Goal: Information Seeking & Learning: Learn about a topic

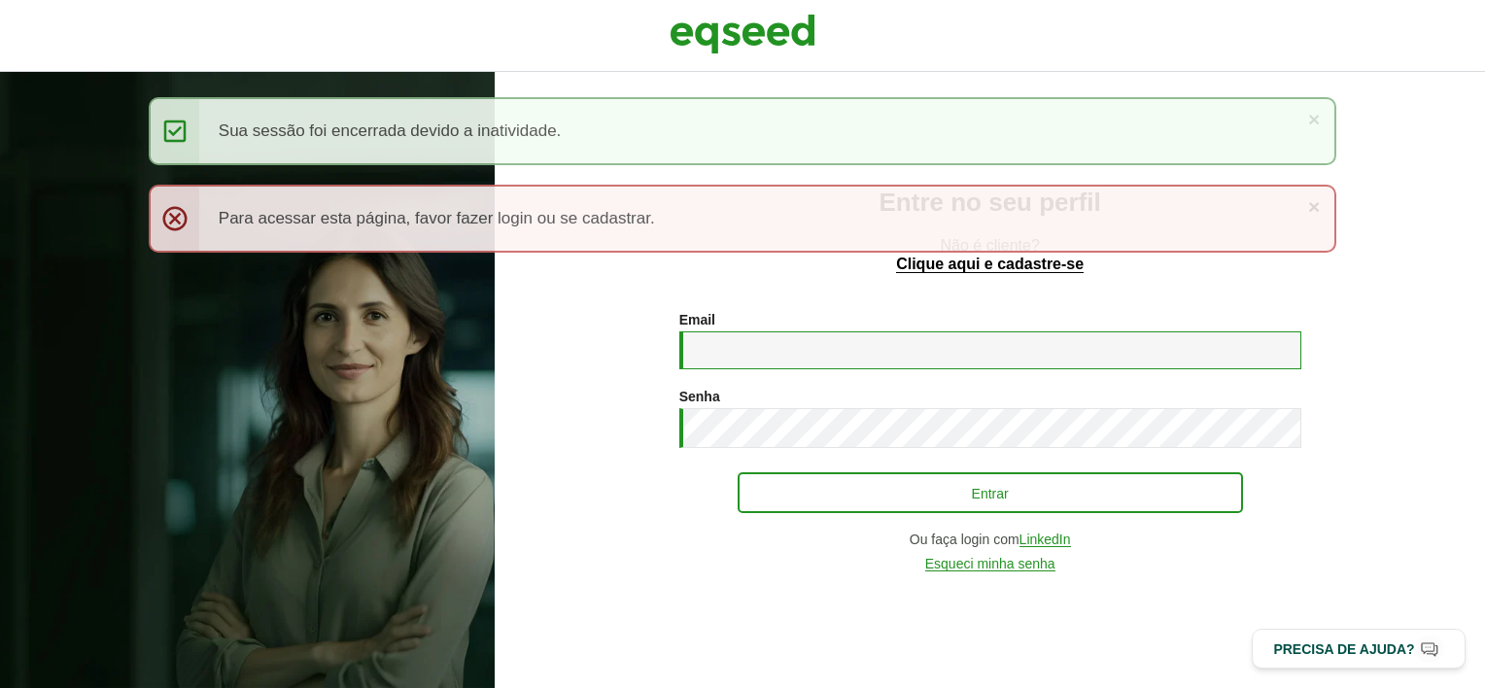
type input "**********"
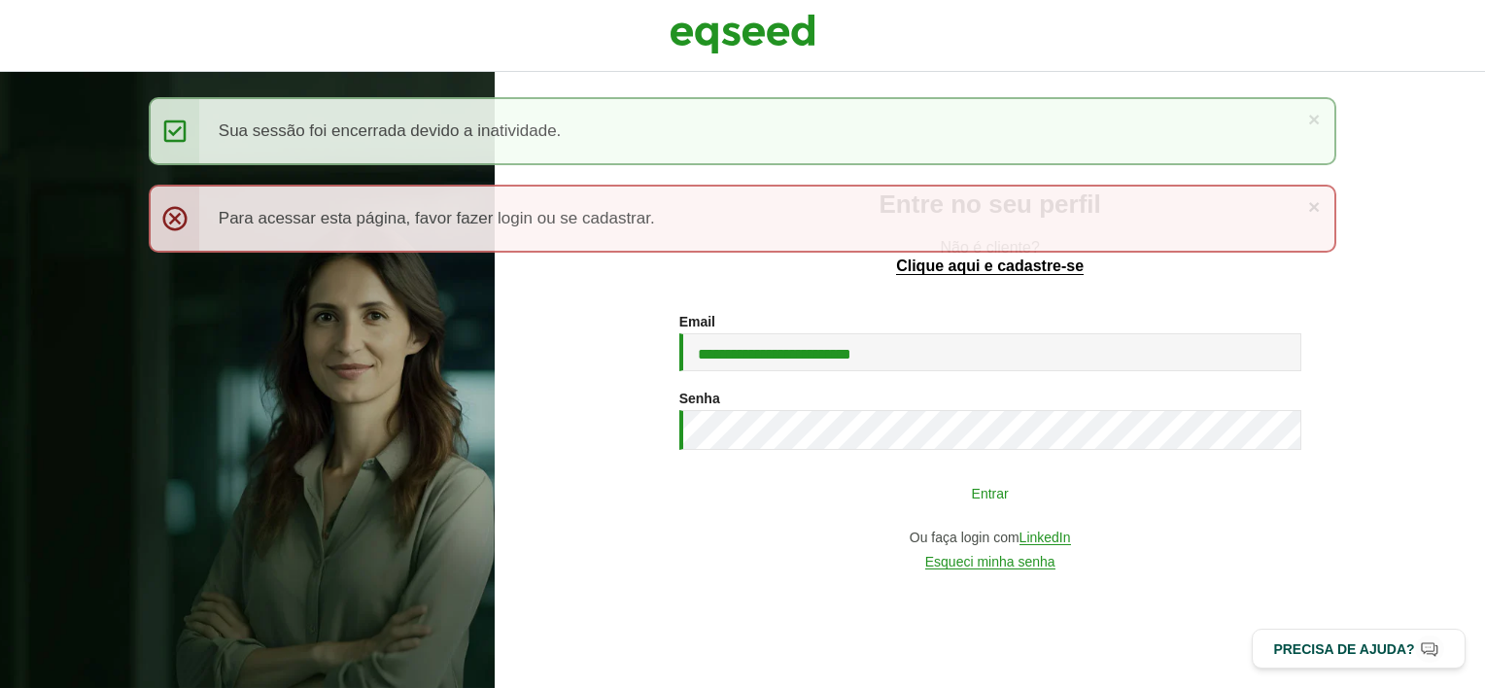
click at [831, 499] on button "Entrar" at bounding box center [990, 492] width 505 height 37
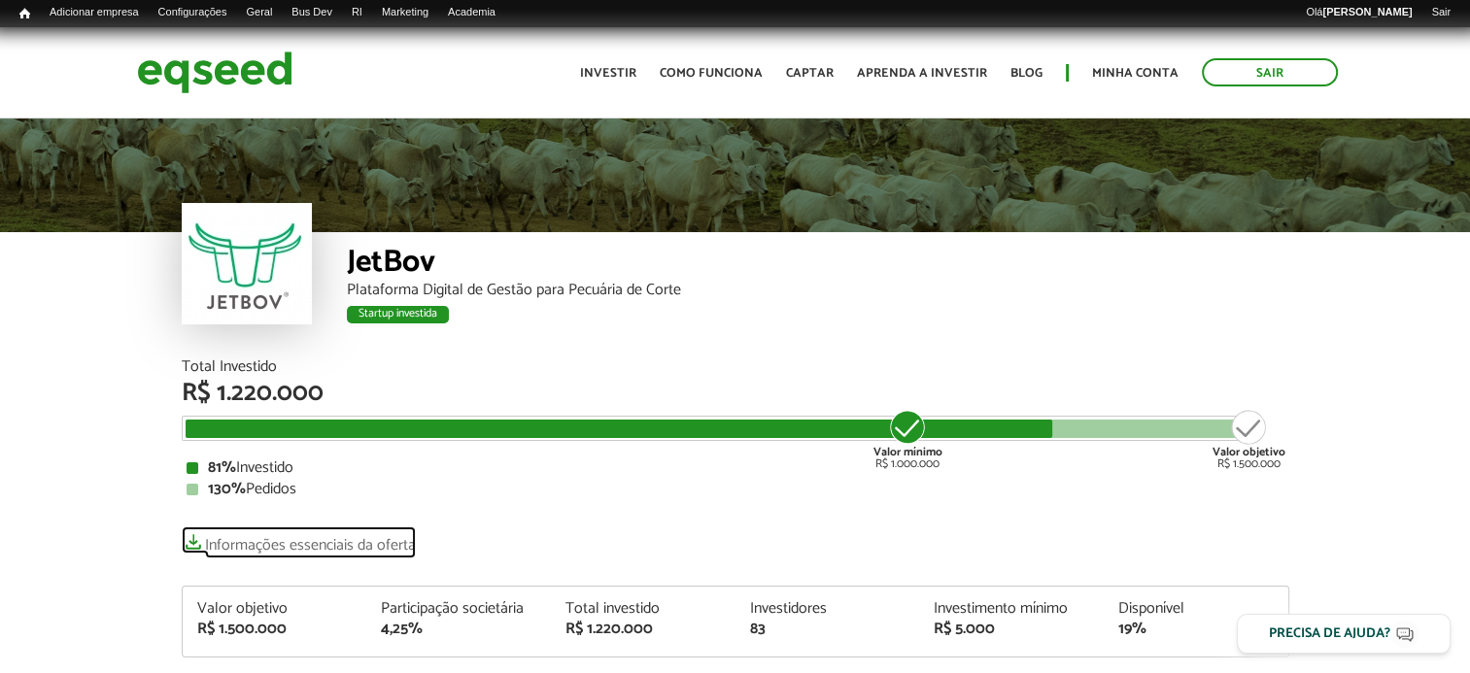
click at [262, 548] on link "Informações essenciais da oferta" at bounding box center [299, 540] width 234 height 27
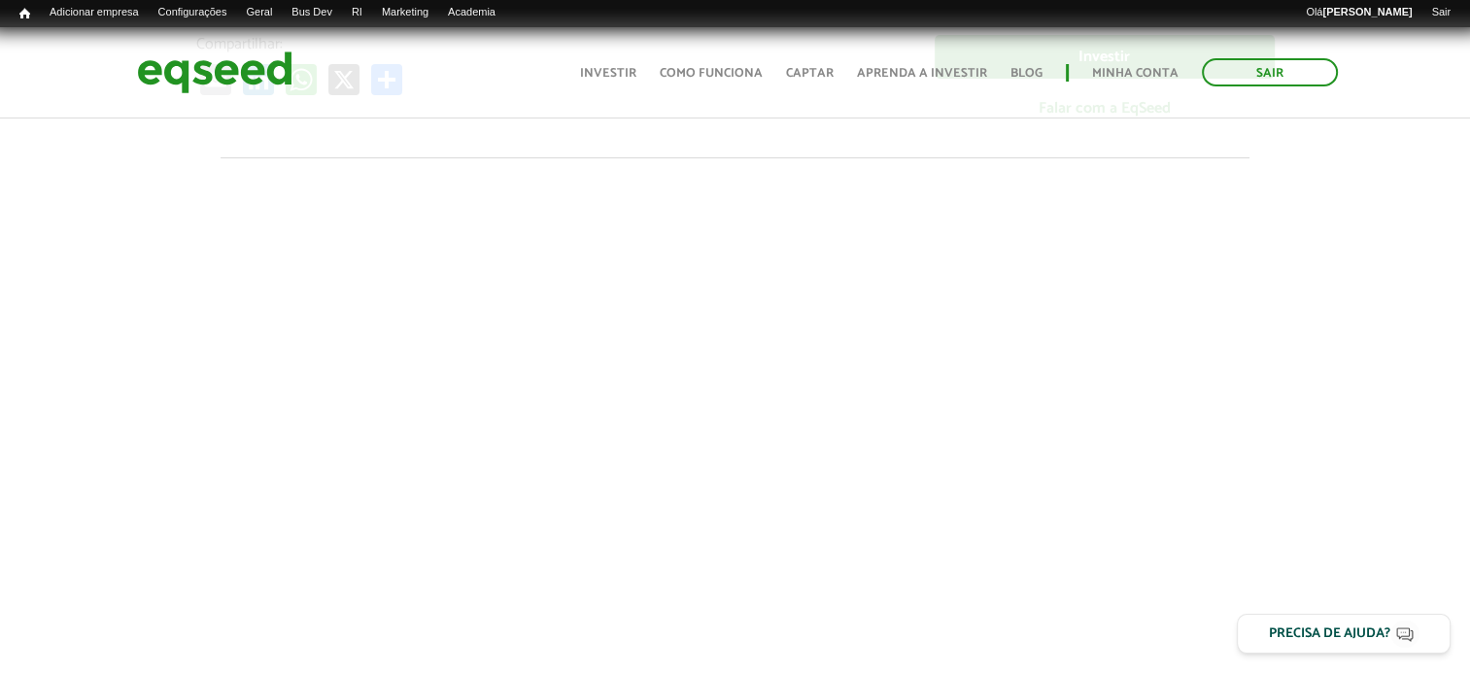
scroll to position [583, 0]
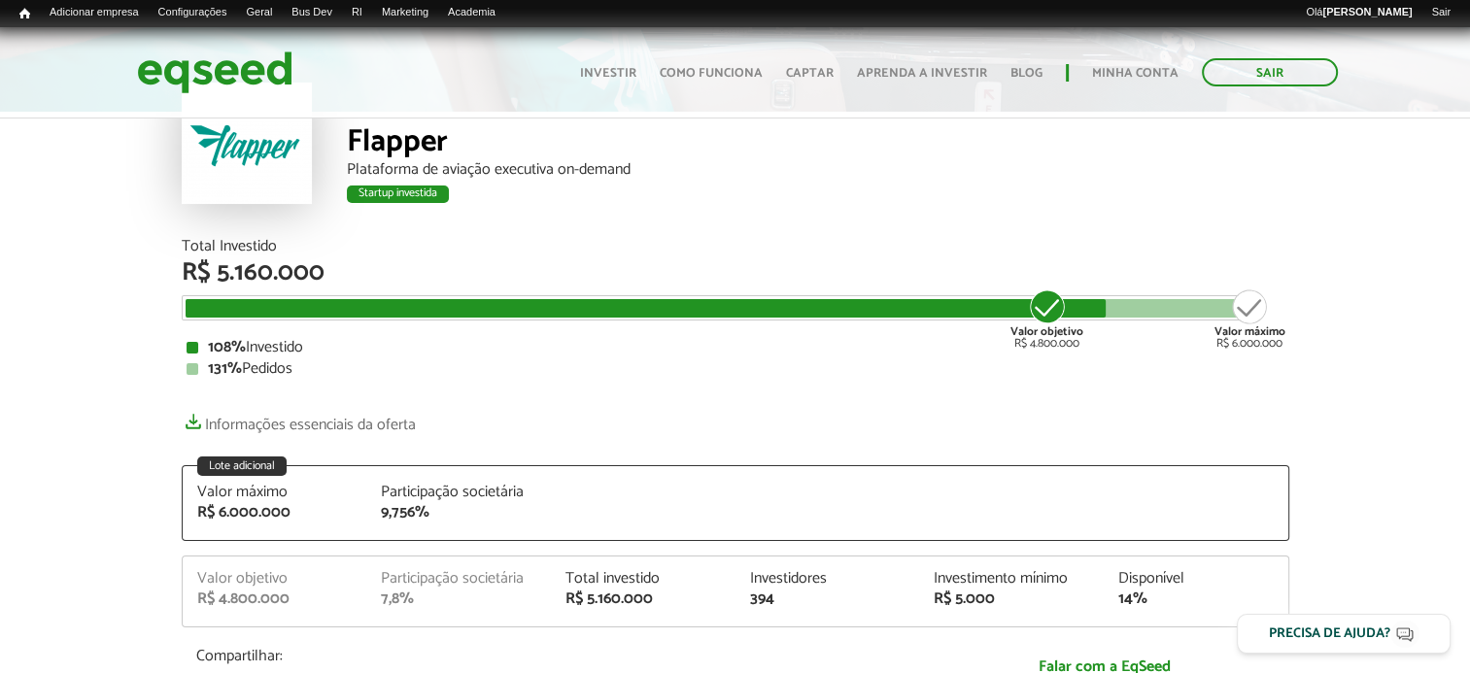
scroll to position [97, 0]
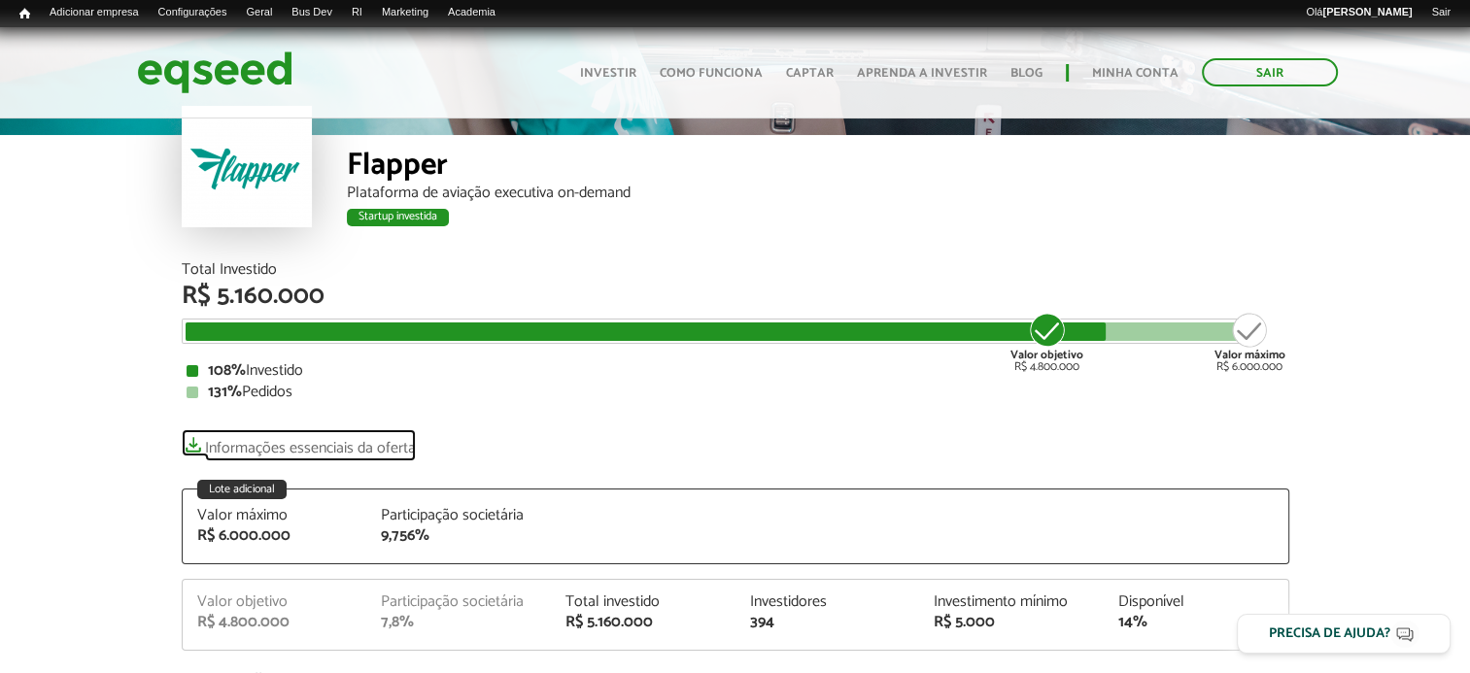
click at [346, 442] on link "Informações essenciais da oferta" at bounding box center [299, 443] width 234 height 27
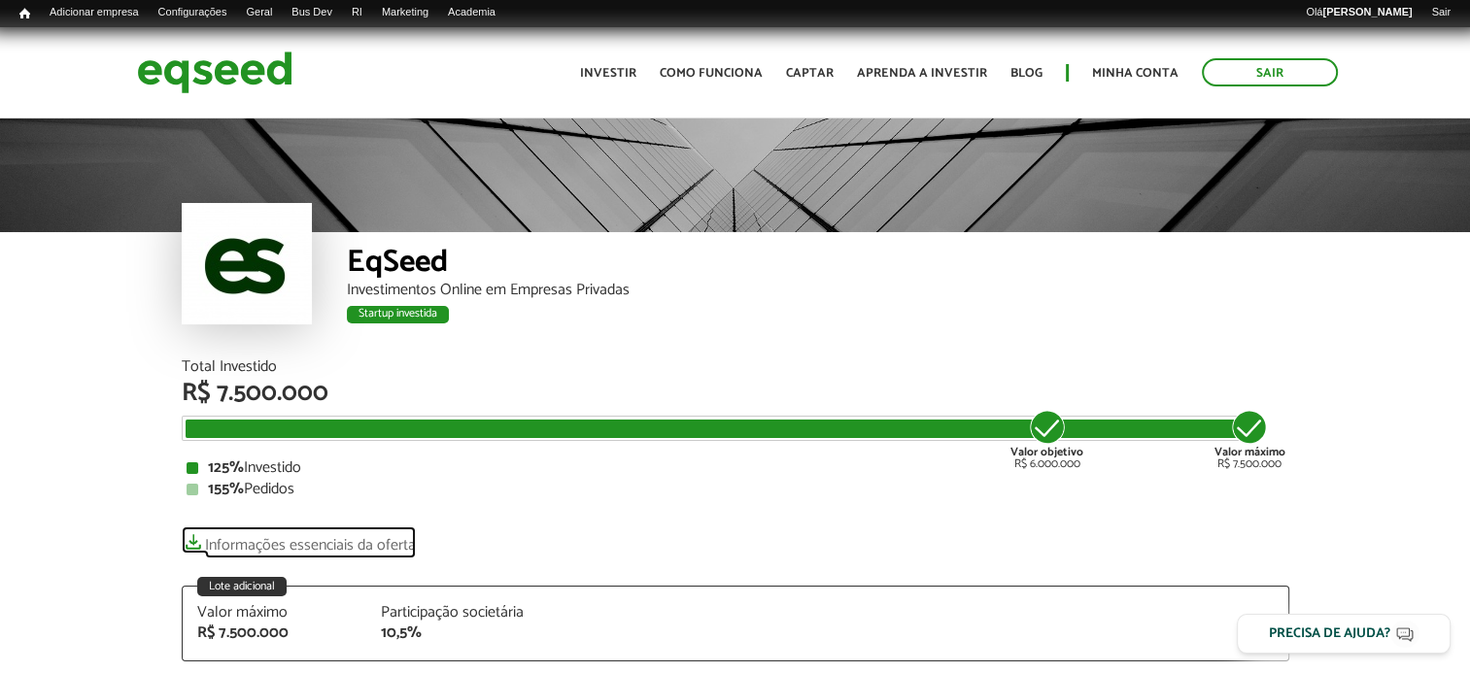
click at [292, 542] on link "Informações essenciais da oferta" at bounding box center [299, 540] width 234 height 27
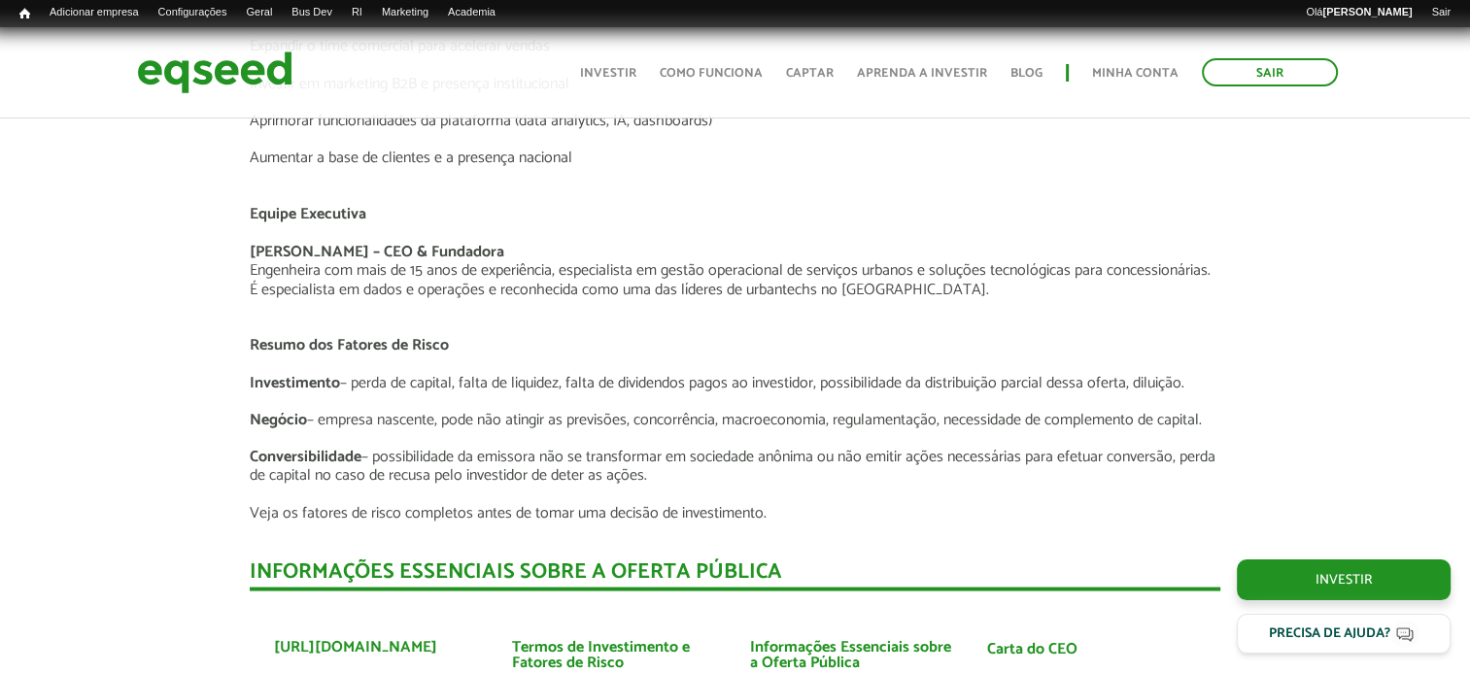
scroll to position [3790, 0]
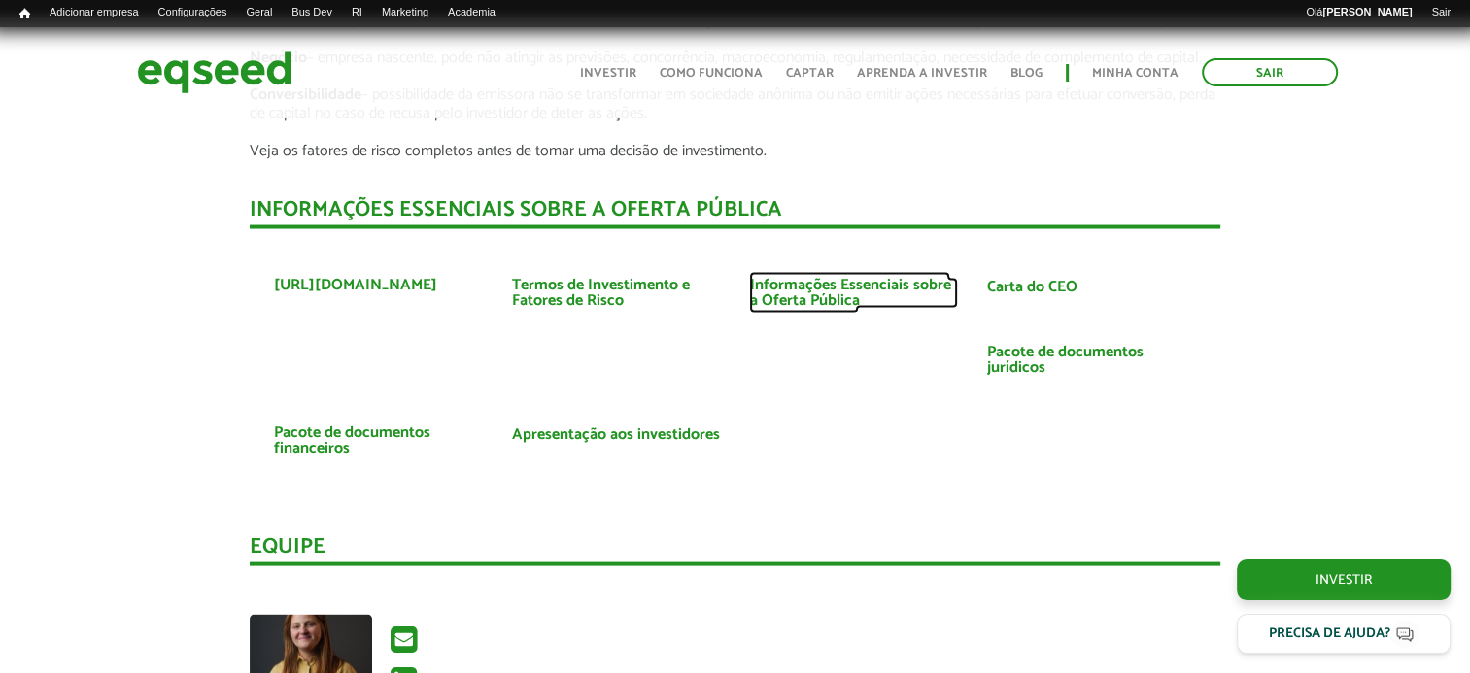
click at [878, 288] on link "Informações Essenciais sobre a Oferta Pública" at bounding box center [853, 293] width 209 height 31
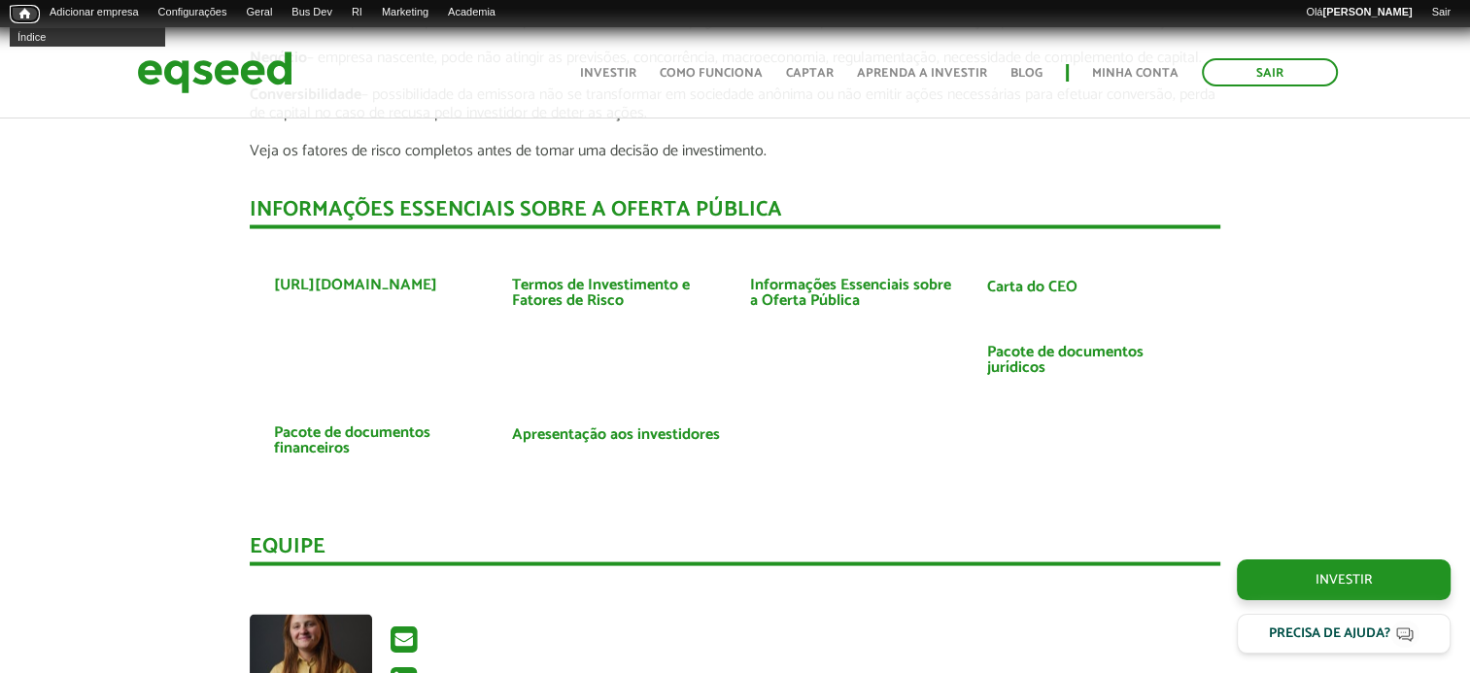
click at [22, 16] on span "Início" at bounding box center [24, 14] width 11 height 14
